Goal: Navigation & Orientation: Find specific page/section

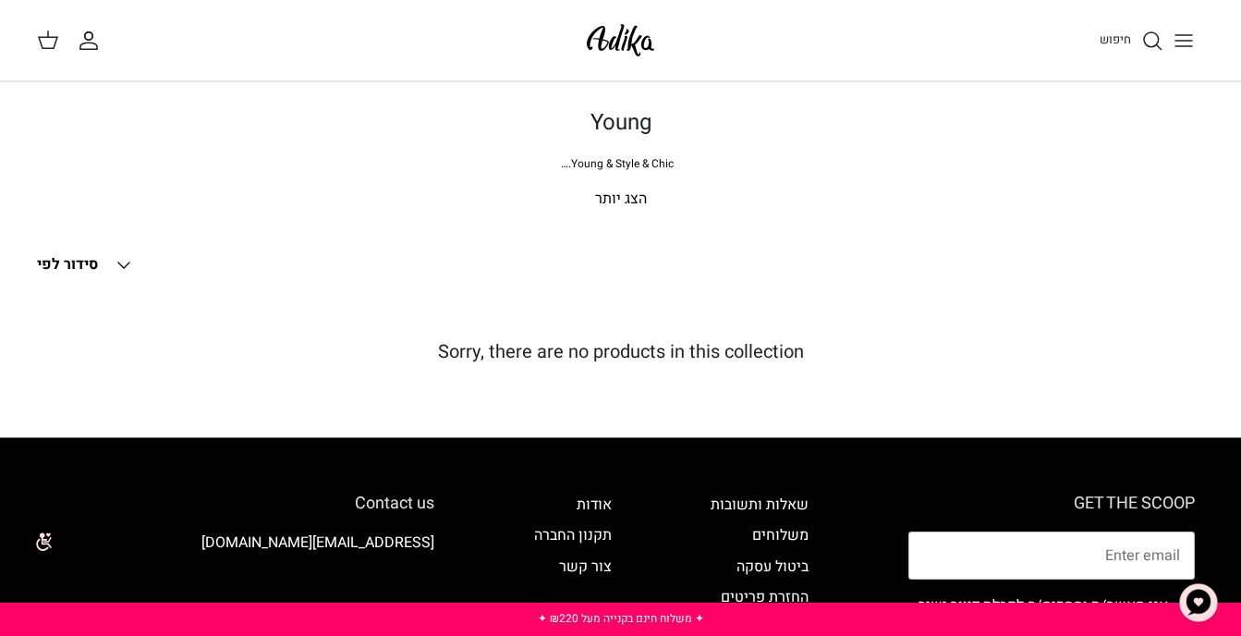
click at [1192, 35] on line "Toggle menu" at bounding box center [1184, 35] width 17 height 0
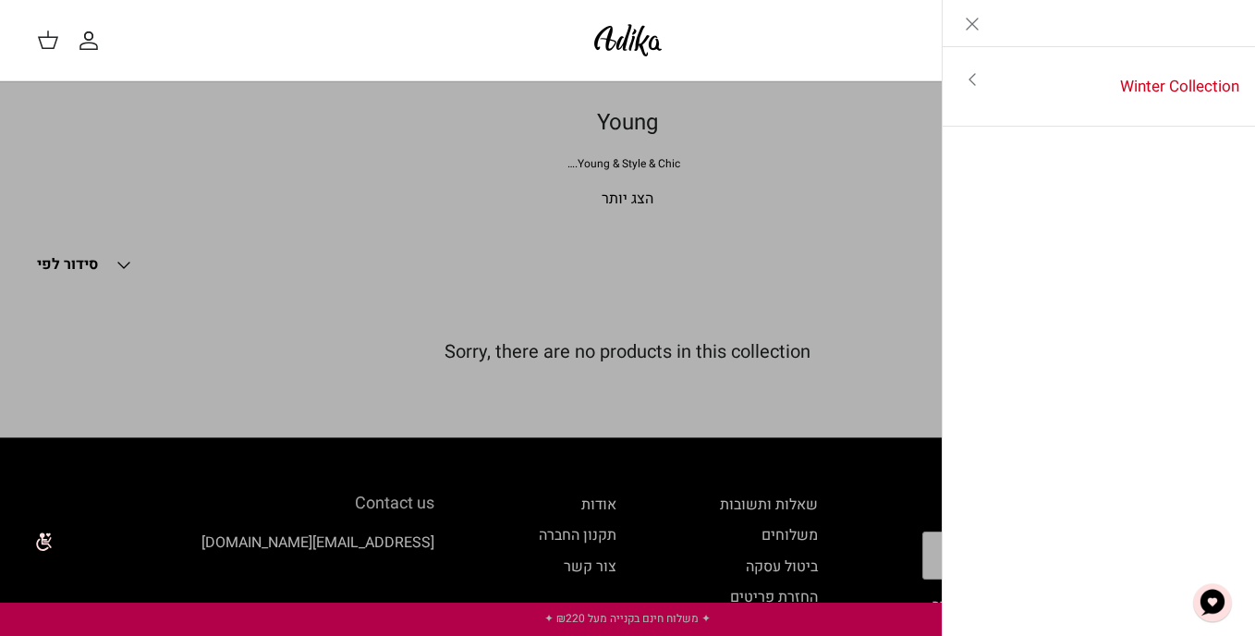
drag, startPoint x: 976, startPoint y: 79, endPoint x: 996, endPoint y: 87, distance: 22.0
click at [976, 79] on icon "Toggle menu" at bounding box center [972, 79] width 22 height 22
click at [1173, 82] on link "לכל הפריטים" at bounding box center [1099, 81] width 295 height 46
